Goal: Task Accomplishment & Management: Manage account settings

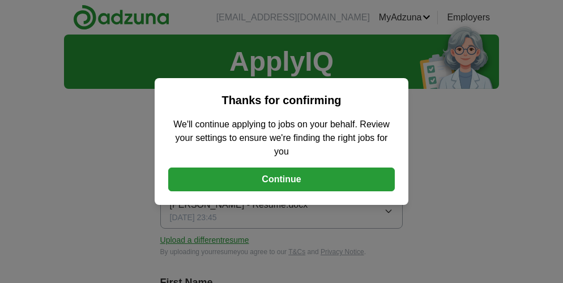
click at [281, 171] on button "Continue" at bounding box center [281, 180] width 227 height 24
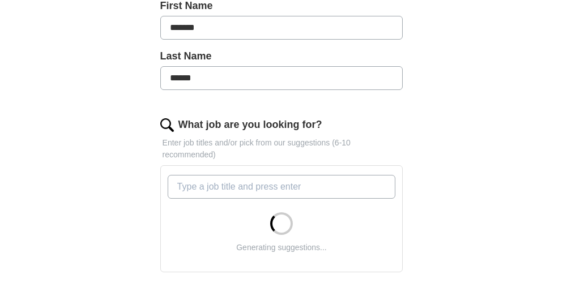
scroll to position [287, 0]
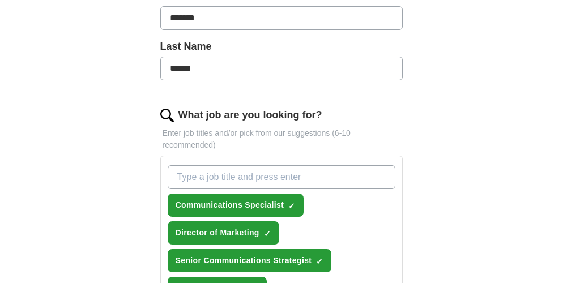
click at [266, 165] on input "What job are you looking for?" at bounding box center [282, 177] width 228 height 24
type input "director of communications"
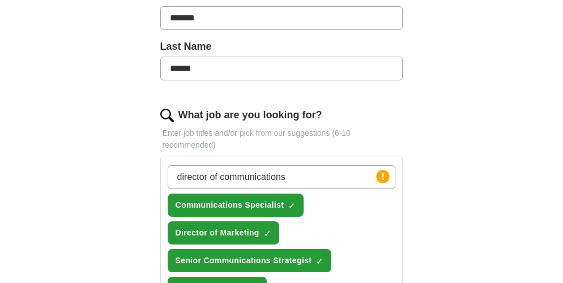
click at [109, 188] on div "ApplyIQ Let ApplyIQ do the hard work of searching and applying for jobs. Just t…" at bounding box center [281, 259] width 435 height 1022
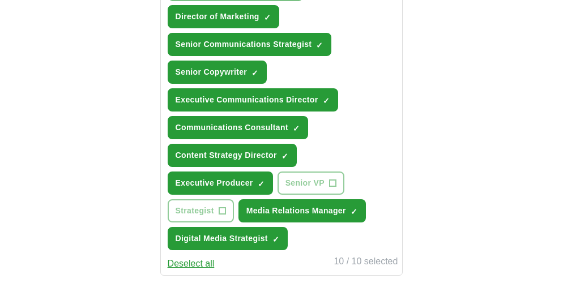
scroll to position [504, 0]
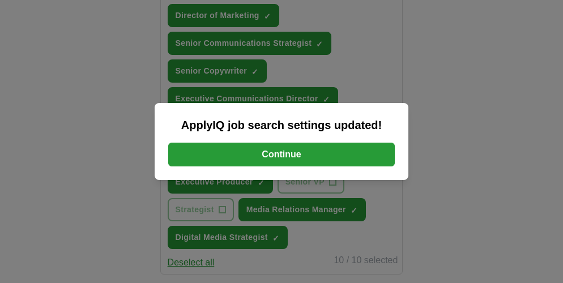
click at [280, 156] on button "Continue" at bounding box center [281, 155] width 227 height 24
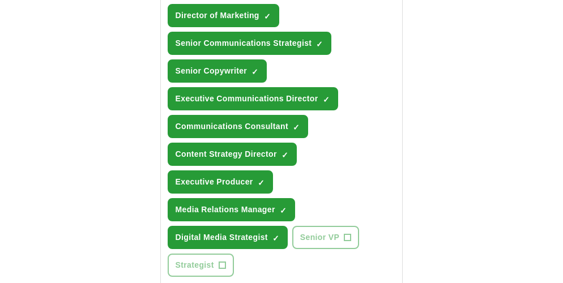
scroll to position [498, 0]
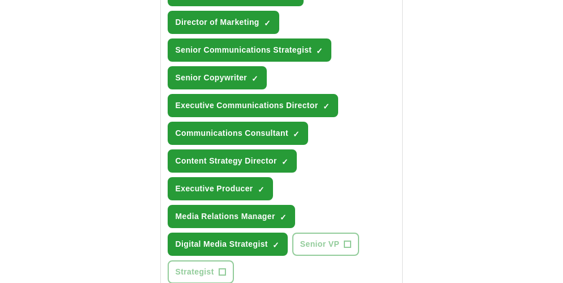
type input "*******"
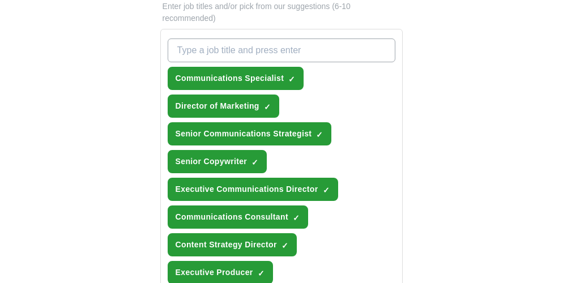
scroll to position [414, 0]
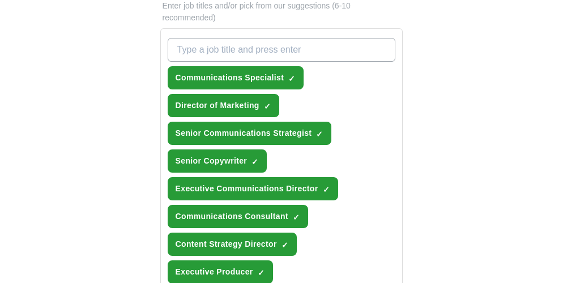
drag, startPoint x: 396, startPoint y: 201, endPoint x: 321, endPoint y: 201, distance: 74.8
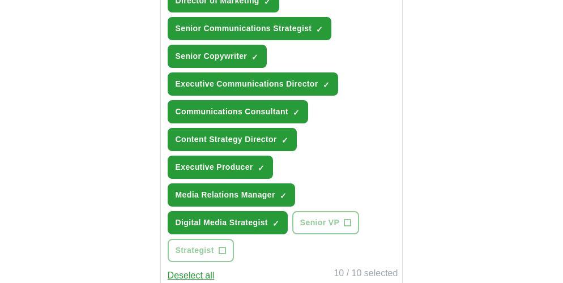
scroll to position [518, 0]
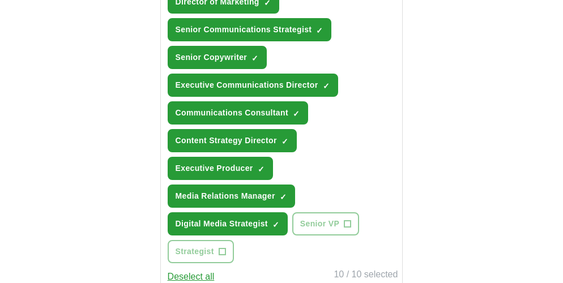
drag, startPoint x: 196, startPoint y: 167, endPoint x: 256, endPoint y: 168, distance: 60.1
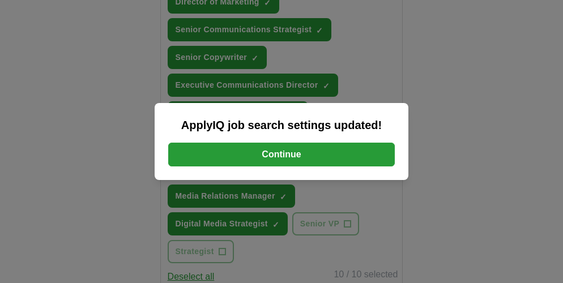
click at [280, 155] on button "Continue" at bounding box center [281, 155] width 227 height 24
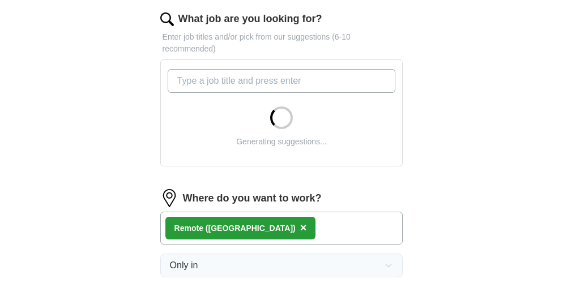
scroll to position [413, 0]
